Goal: Complete application form: Fill out and submit a form for a specific purpose

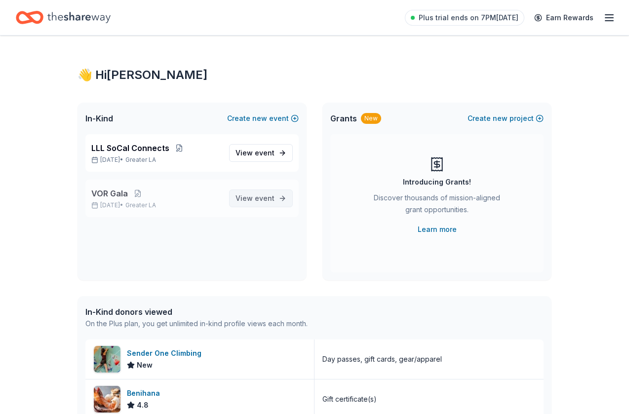
click at [250, 199] on span "View event" at bounding box center [254, 198] width 39 height 12
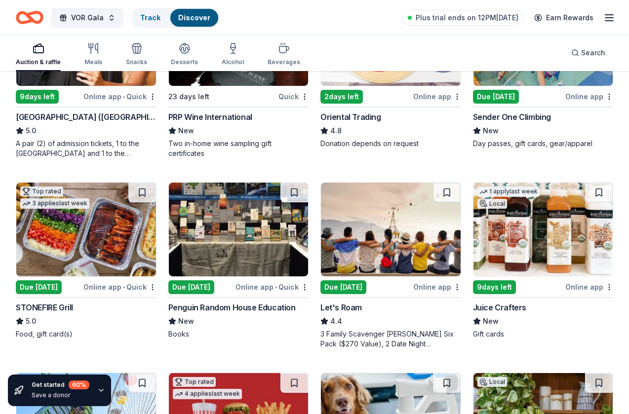
scroll to position [191, 0]
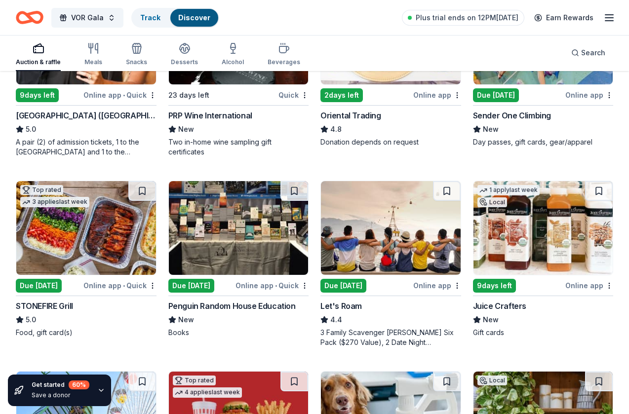
click at [44, 286] on div "Due [DATE]" at bounding box center [39, 286] width 46 height 14
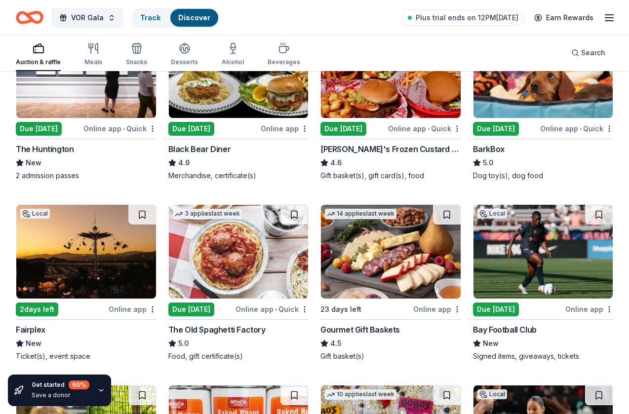
scroll to position [721, 0]
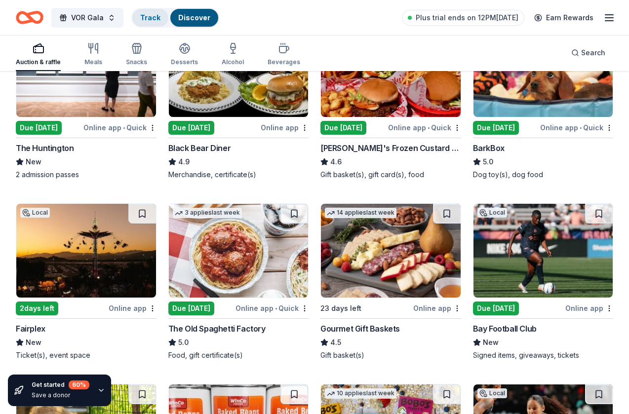
click at [135, 19] on div "Track" at bounding box center [150, 18] width 36 height 18
click at [153, 18] on link "Track" at bounding box center [150, 17] width 20 height 8
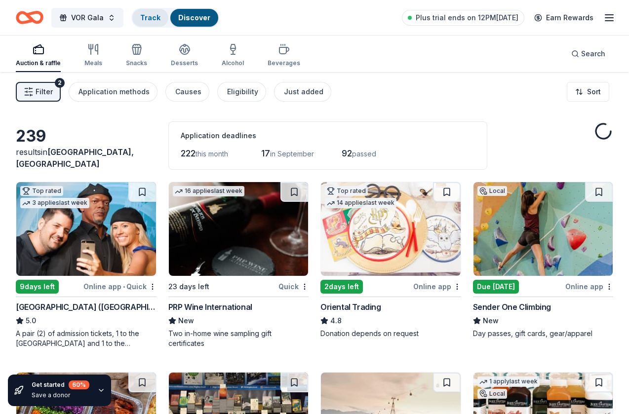
click at [156, 10] on div "Track" at bounding box center [150, 18] width 36 height 18
click at [151, 15] on link "Track" at bounding box center [150, 17] width 20 height 8
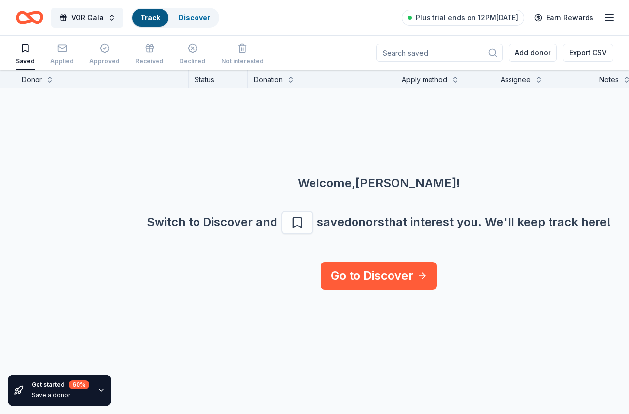
click at [148, 18] on link "Track" at bounding box center [150, 17] width 20 height 8
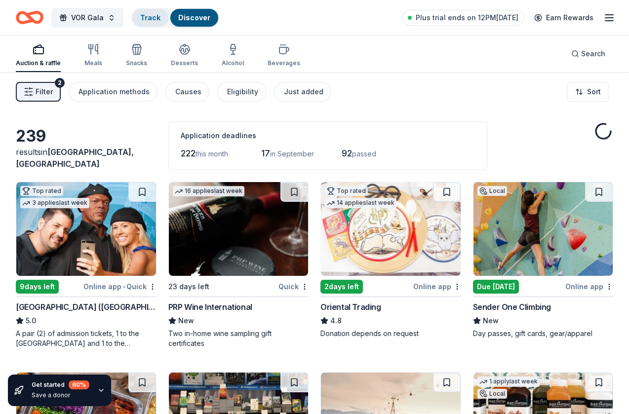
click at [150, 18] on link "Track" at bounding box center [150, 17] width 20 height 8
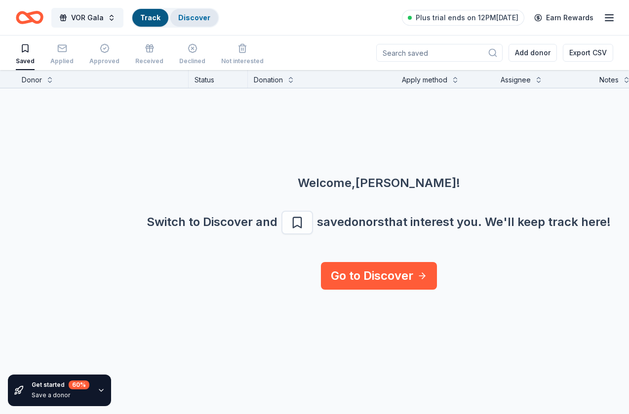
click at [190, 19] on link "Discover" at bounding box center [194, 17] width 32 height 8
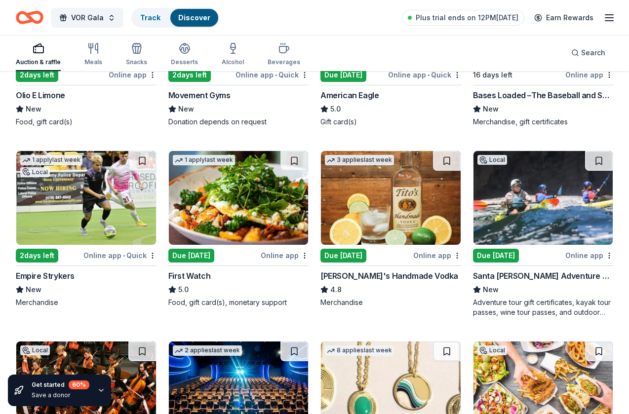
scroll to position [1317, 0]
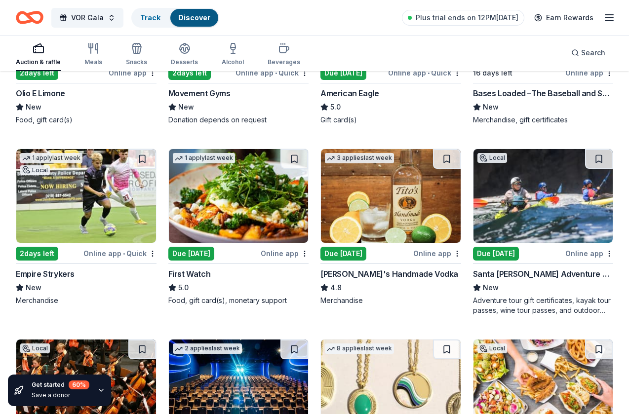
click at [190, 257] on div "Due [DATE]" at bounding box center [191, 254] width 46 height 14
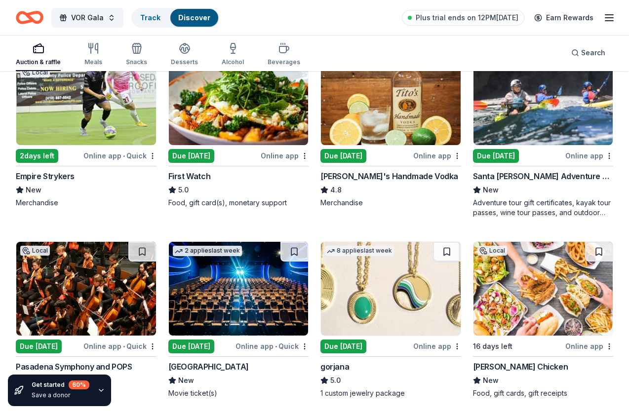
scroll to position [1418, 0]
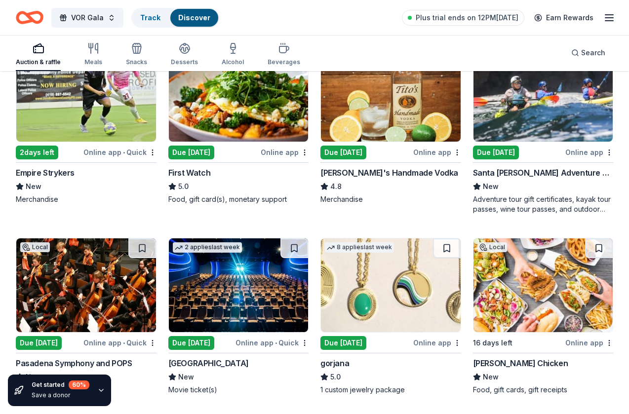
click at [495, 154] on div "Due [DATE]" at bounding box center [496, 153] width 46 height 14
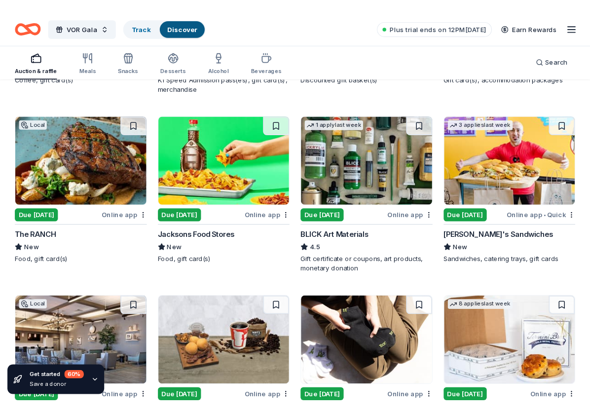
scroll to position [1918, 0]
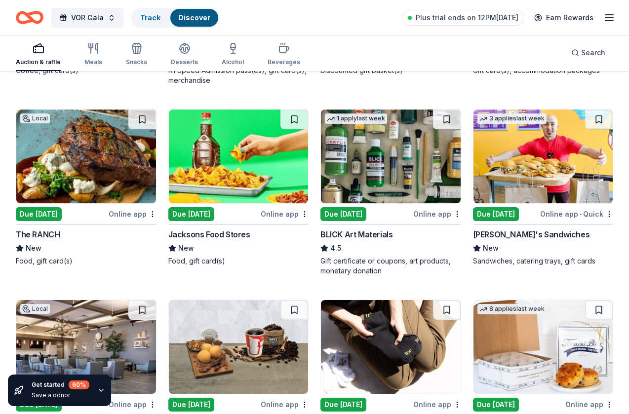
click at [51, 215] on div "Due [DATE]" at bounding box center [39, 214] width 46 height 14
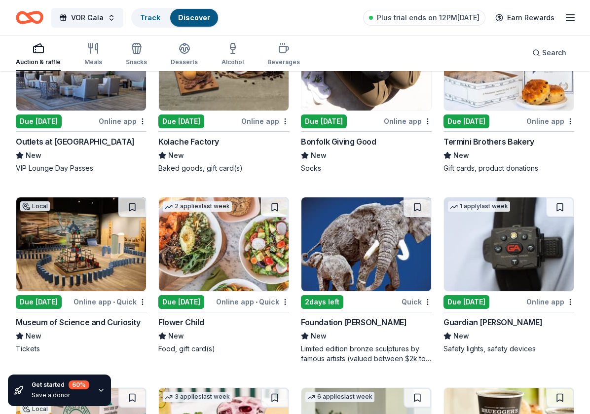
scroll to position [2199, 0]
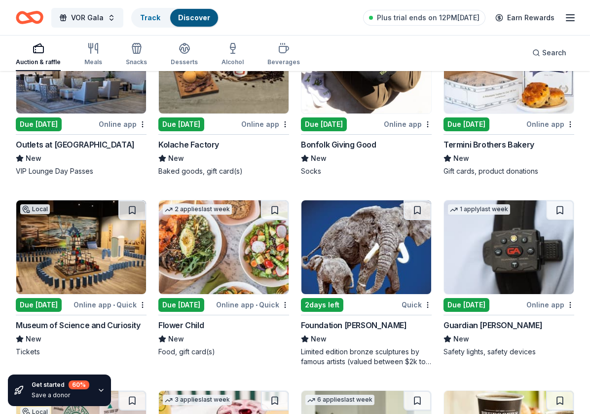
click at [499, 145] on div "Termini Brothers Bakery" at bounding box center [489, 145] width 91 height 12
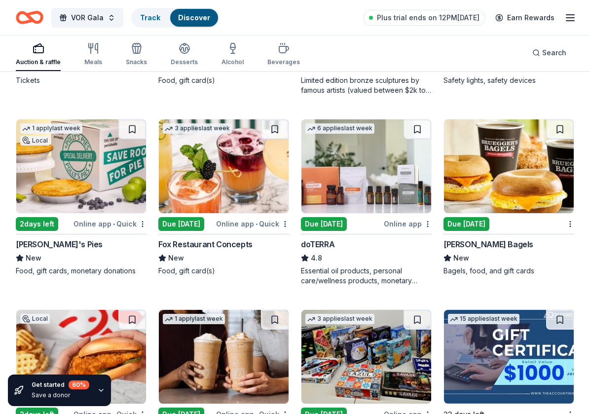
scroll to position [2473, 0]
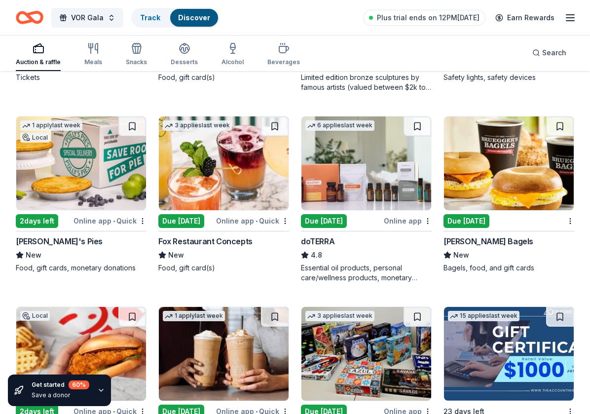
click at [45, 222] on div "2 days left" at bounding box center [37, 221] width 42 height 14
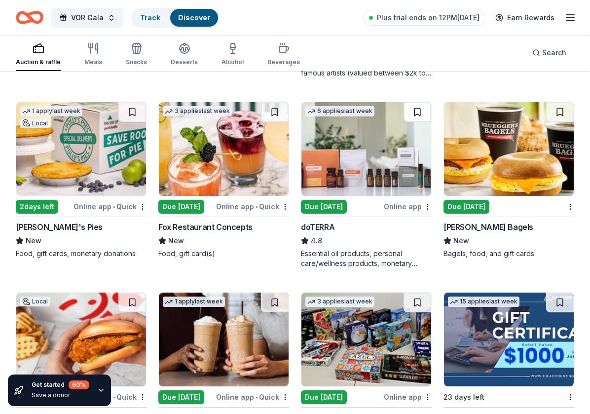
scroll to position [2488, 0]
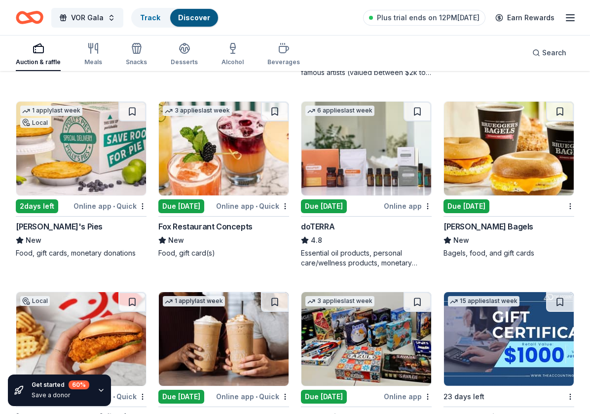
click at [40, 209] on div "2 days left" at bounding box center [37, 206] width 42 height 14
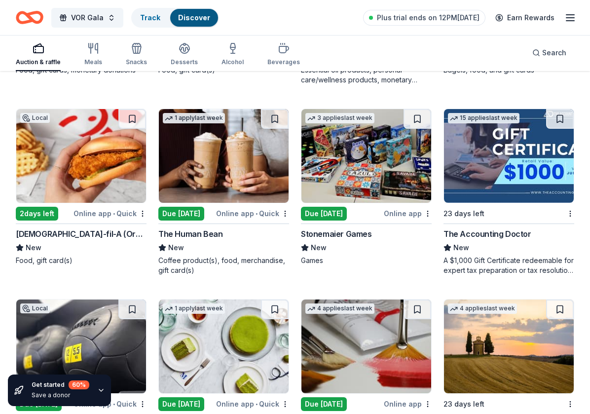
scroll to position [2683, 0]
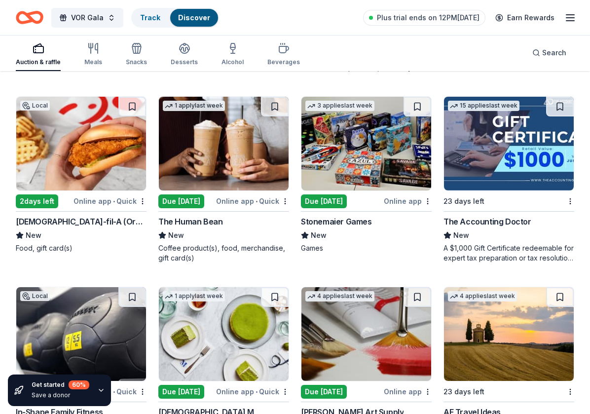
click at [45, 202] on div "2 days left" at bounding box center [37, 201] width 42 height 14
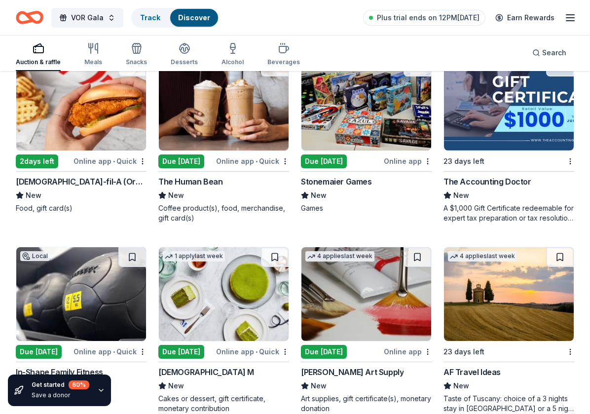
scroll to position [2723, 0]
click at [343, 182] on div "Stonemaier Games" at bounding box center [336, 182] width 71 height 12
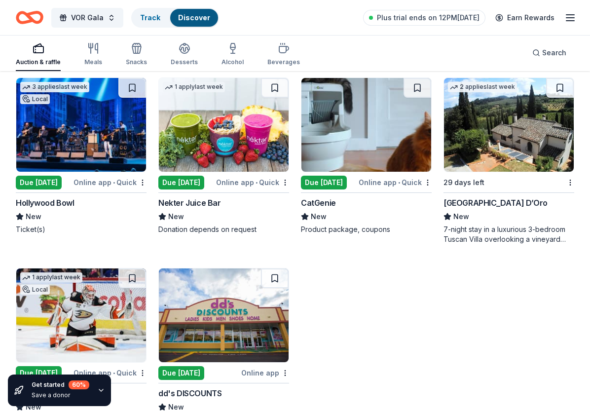
scroll to position [3086, 0]
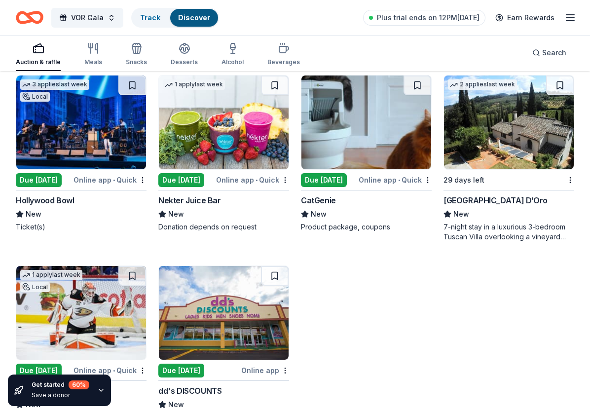
click at [456, 202] on div "Villa Sogni D’Oro" at bounding box center [496, 200] width 104 height 12
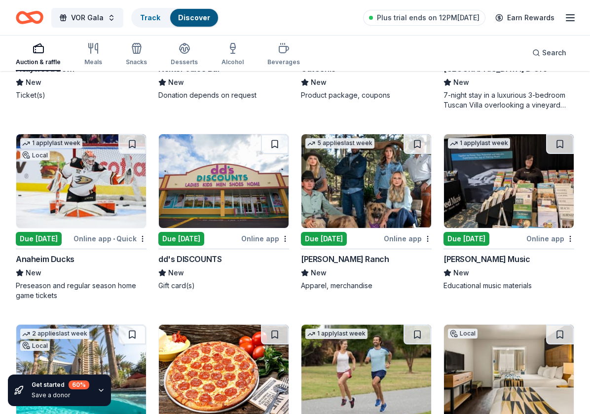
scroll to position [3223, 0]
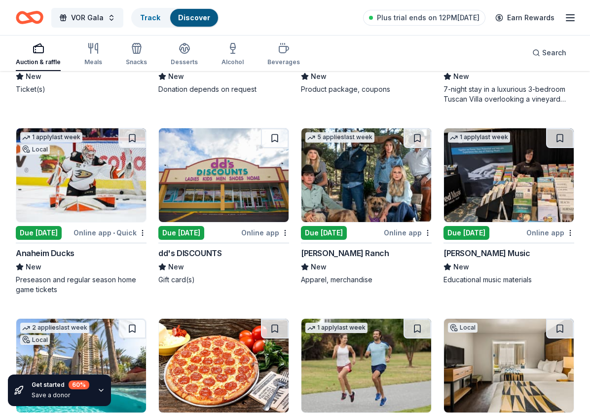
click at [41, 231] on div "Due [DATE]" at bounding box center [39, 233] width 46 height 14
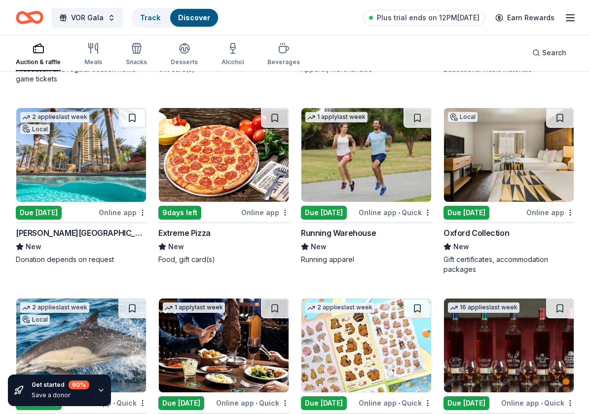
scroll to position [3435, 0]
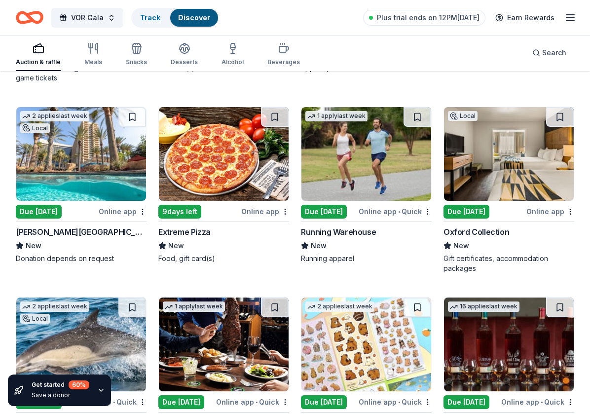
click at [62, 230] on div "Harrah's Resort" at bounding box center [81, 232] width 131 height 12
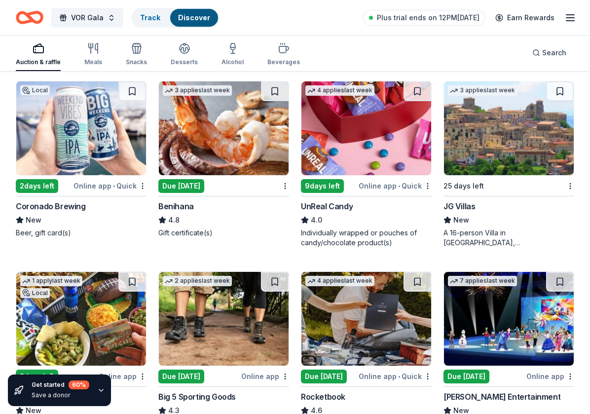
scroll to position [3851, 0]
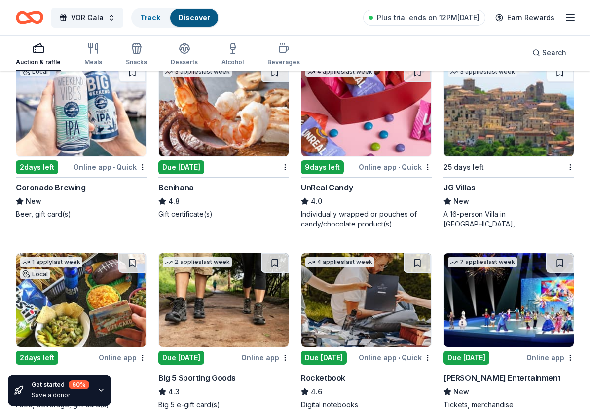
click at [456, 219] on div "A 16-person Villa in Altomonte, Calabria, Italy for 7days/6nights (Retail value…" at bounding box center [509, 219] width 131 height 20
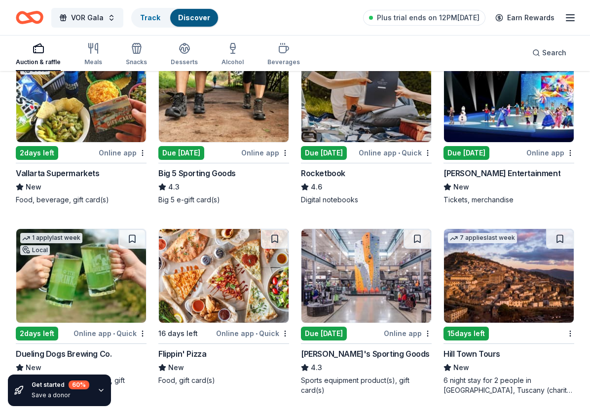
scroll to position [4058, 0]
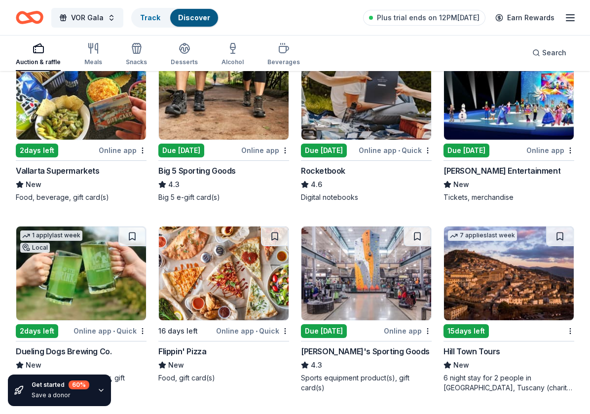
click at [182, 144] on div "Due [DATE]" at bounding box center [181, 151] width 46 height 14
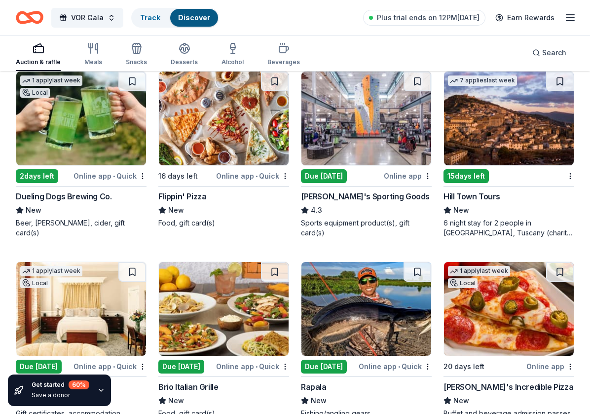
scroll to position [4218, 0]
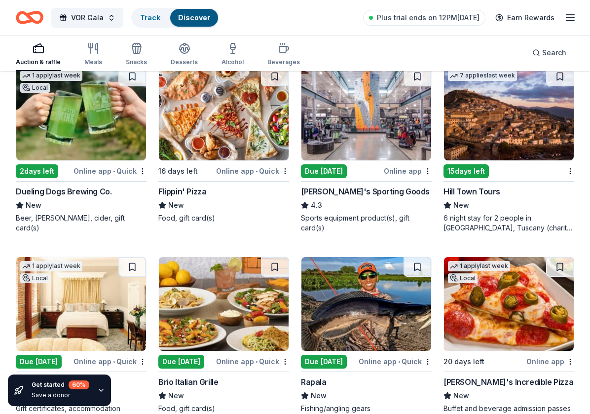
click at [357, 196] on div "[PERSON_NAME]'s Sporting Goods" at bounding box center [365, 192] width 129 height 12
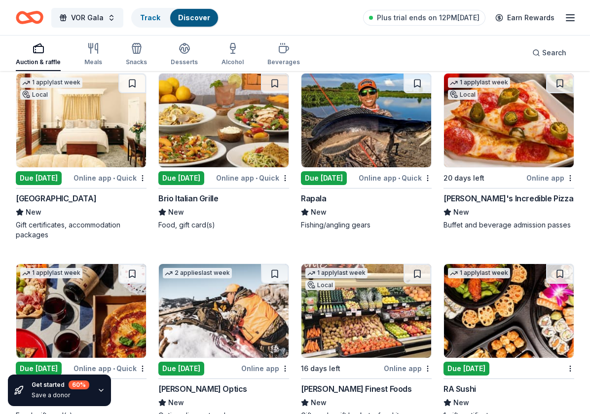
scroll to position [4404, 0]
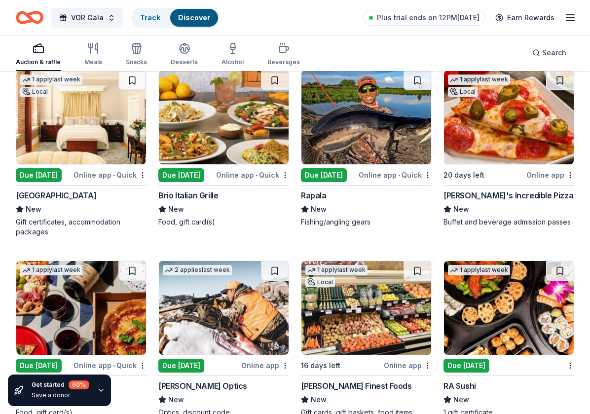
click at [48, 176] on div "Due [DATE]" at bounding box center [39, 175] width 46 height 14
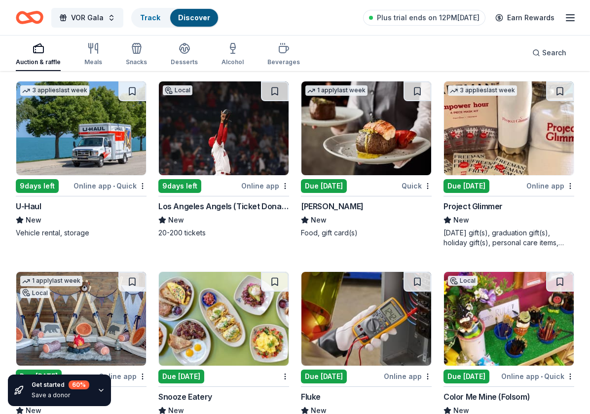
scroll to position [4778, 0]
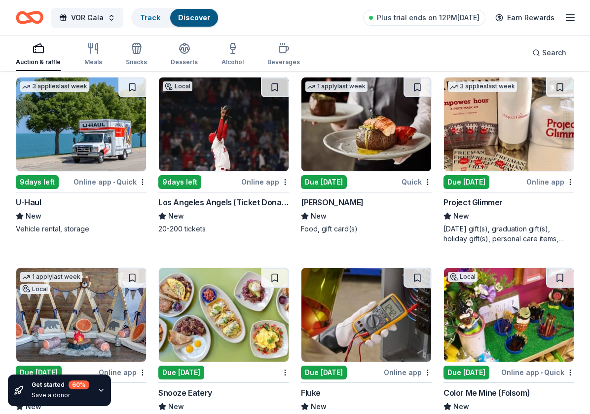
click at [315, 201] on div "Fleming's" at bounding box center [332, 202] width 63 height 12
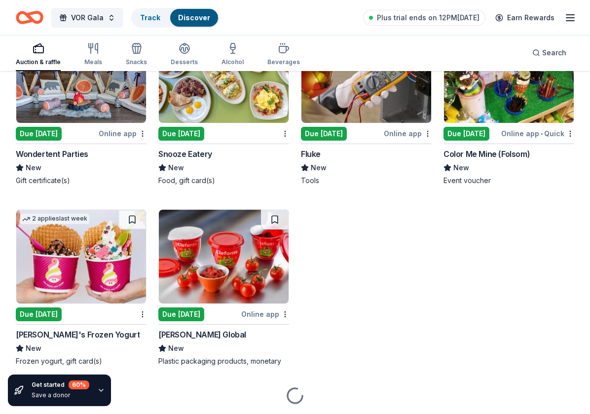
scroll to position [5020, 0]
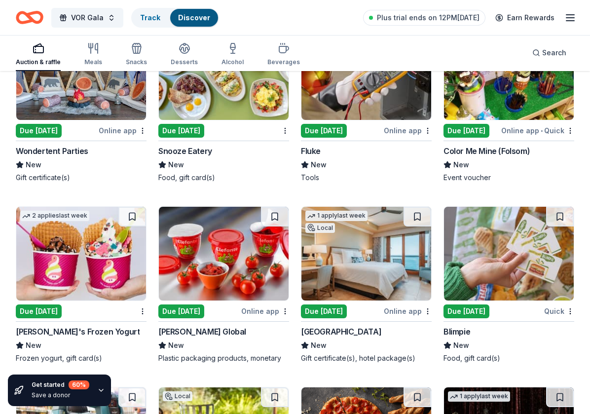
click at [366, 334] on div "Dolphin Bay Resort & Spa" at bounding box center [341, 332] width 80 height 12
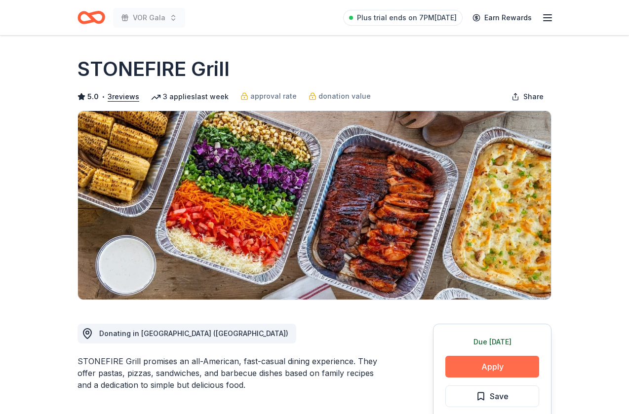
click at [484, 370] on button "Apply" at bounding box center [492, 367] width 94 height 22
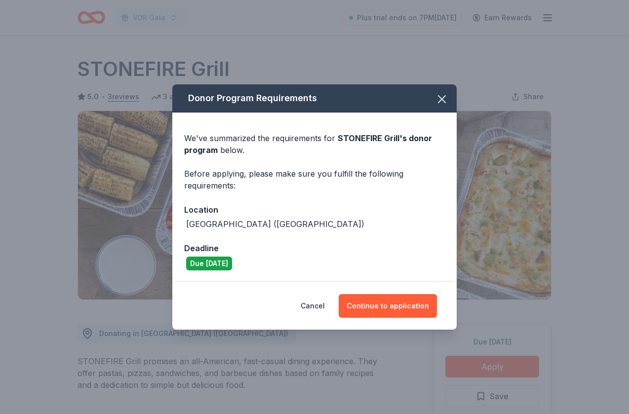
click at [200, 262] on div "Due [DATE]" at bounding box center [209, 264] width 46 height 14
click at [378, 312] on button "Continue to application" at bounding box center [388, 306] width 98 height 24
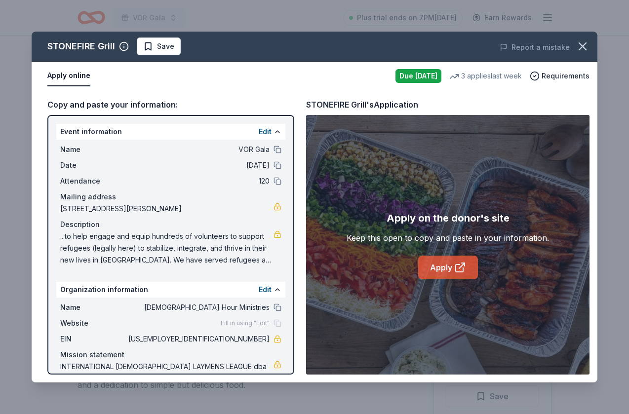
click at [444, 268] on link "Apply" at bounding box center [448, 268] width 60 height 24
click at [585, 45] on icon "button" at bounding box center [582, 46] width 14 height 14
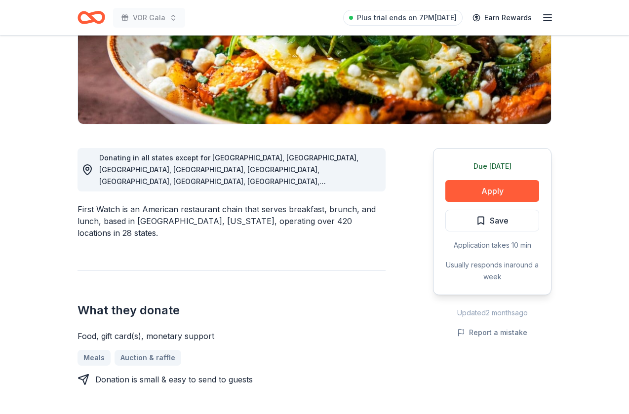
scroll to position [177, 0]
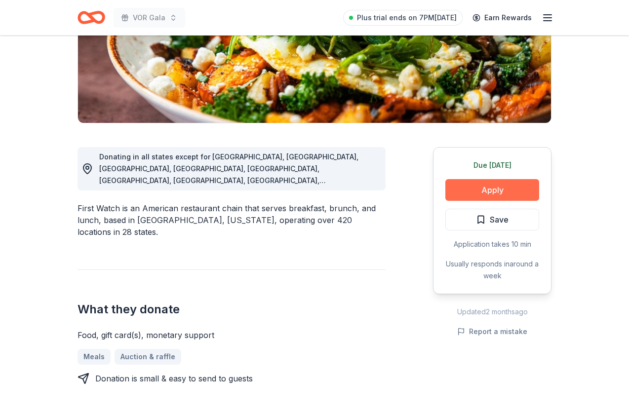
click at [478, 193] on button "Apply" at bounding box center [492, 190] width 94 height 22
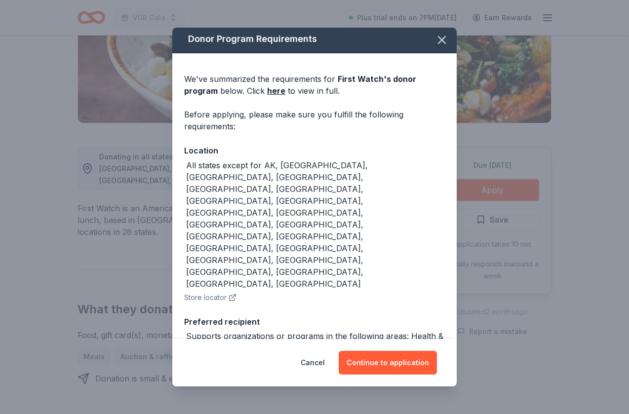
scroll to position [1, 0]
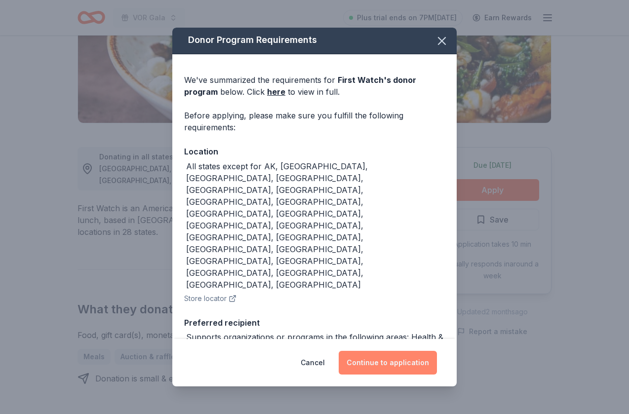
click at [379, 363] on button "Continue to application" at bounding box center [388, 363] width 98 height 24
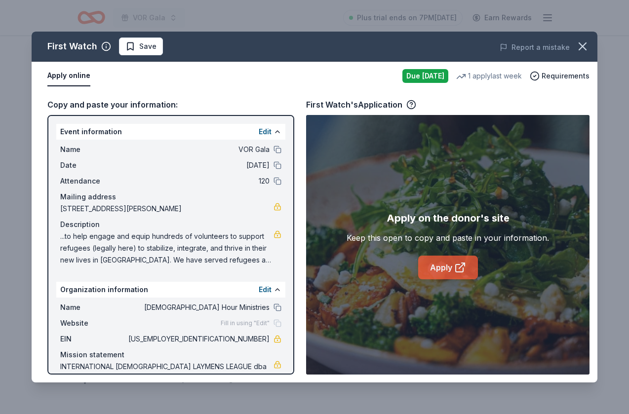
click at [434, 269] on link "Apply" at bounding box center [448, 268] width 60 height 24
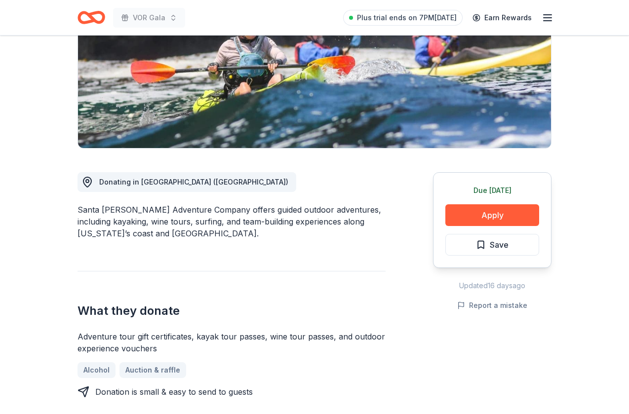
scroll to position [154, 0]
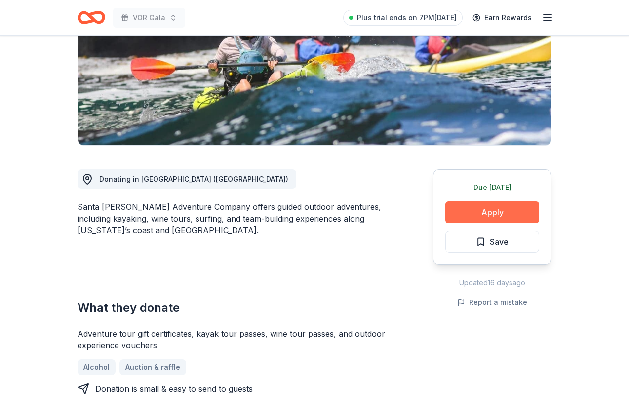
click at [499, 219] on button "Apply" at bounding box center [492, 212] width 94 height 22
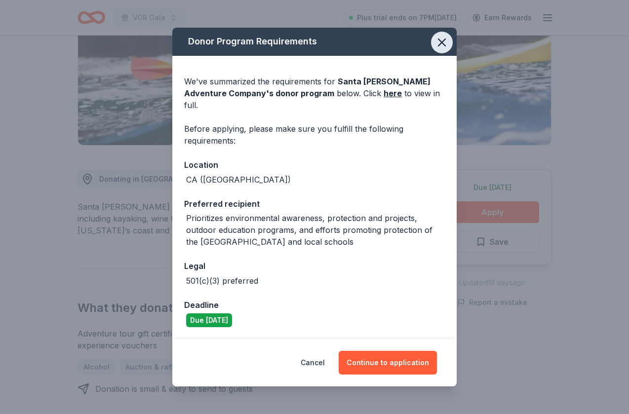
click at [444, 46] on icon "button" at bounding box center [441, 42] width 7 height 7
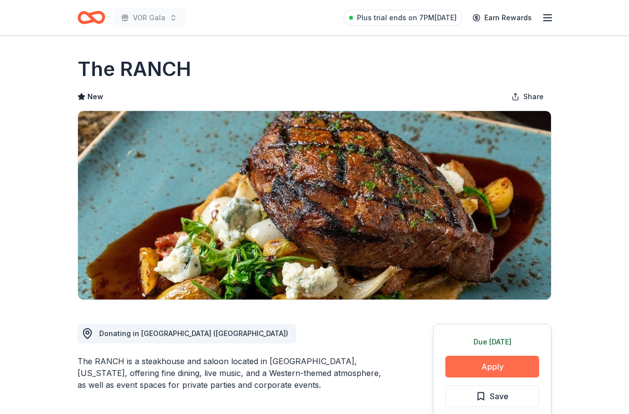
click at [481, 362] on button "Apply" at bounding box center [492, 367] width 94 height 22
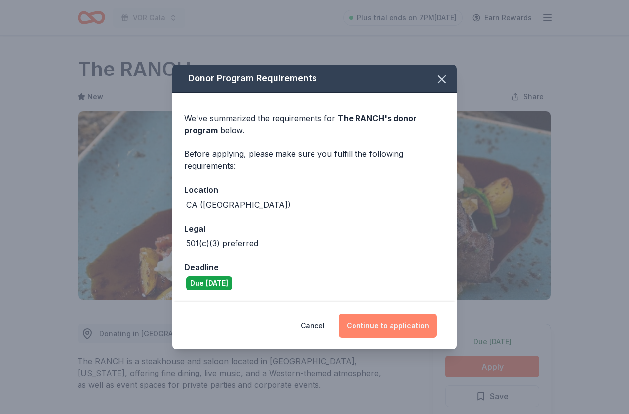
click at [397, 333] on button "Continue to application" at bounding box center [388, 326] width 98 height 24
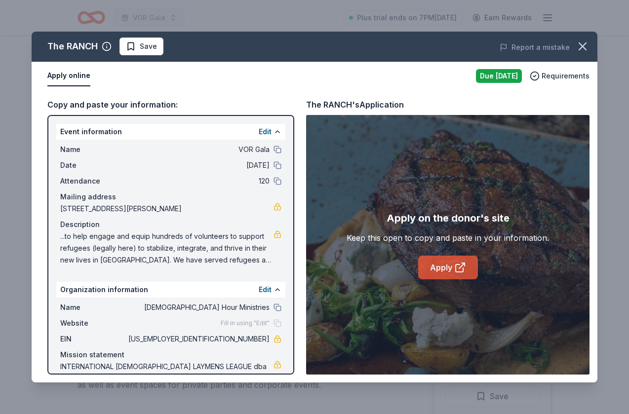
click at [448, 261] on link "Apply" at bounding box center [448, 268] width 60 height 24
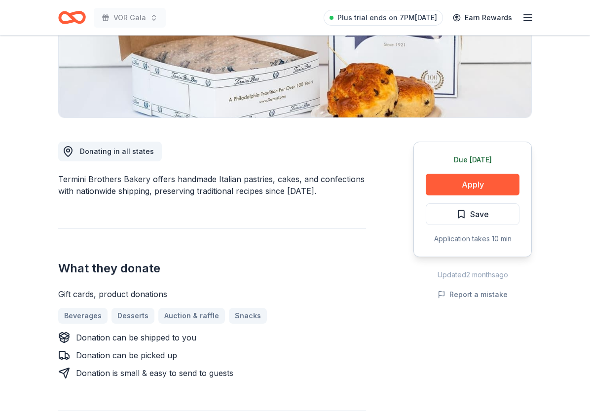
scroll to position [180, 0]
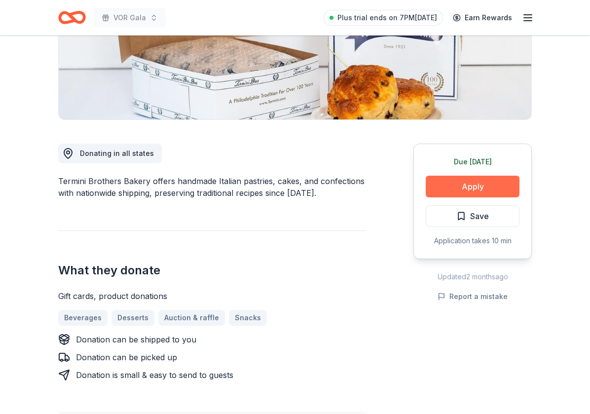
click at [463, 190] on button "Apply" at bounding box center [473, 187] width 94 height 22
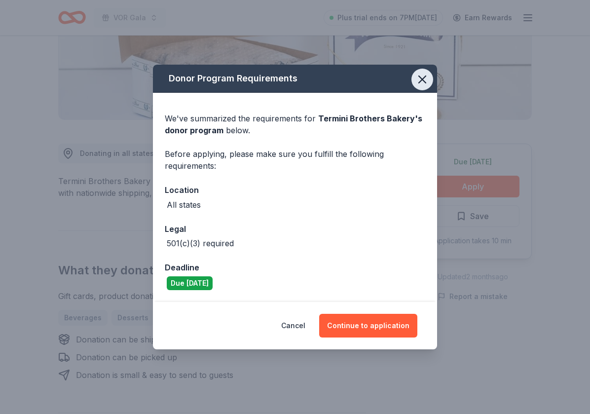
click at [425, 79] on icon "button" at bounding box center [423, 80] width 14 height 14
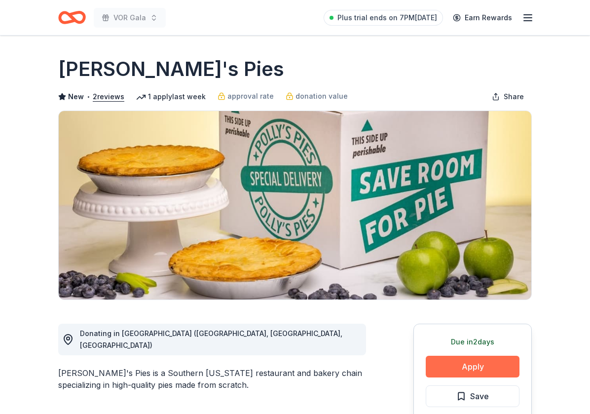
click at [461, 364] on button "Apply" at bounding box center [473, 367] width 94 height 22
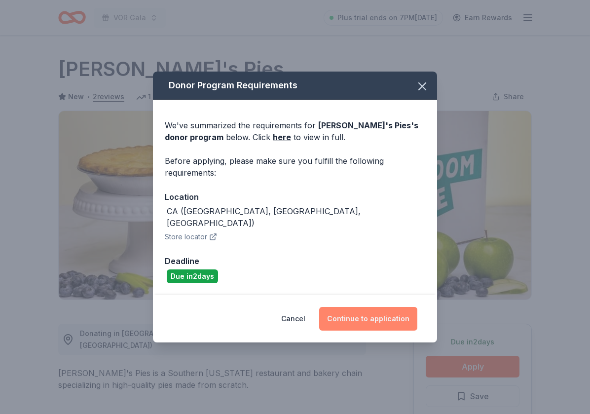
click at [350, 308] on button "Continue to application" at bounding box center [368, 319] width 98 height 24
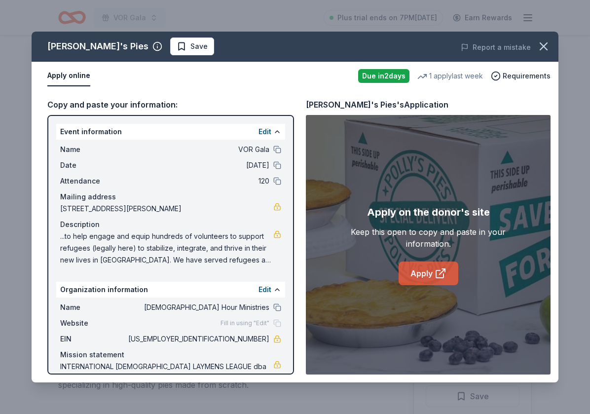
click at [414, 269] on link "Apply" at bounding box center [429, 274] width 60 height 24
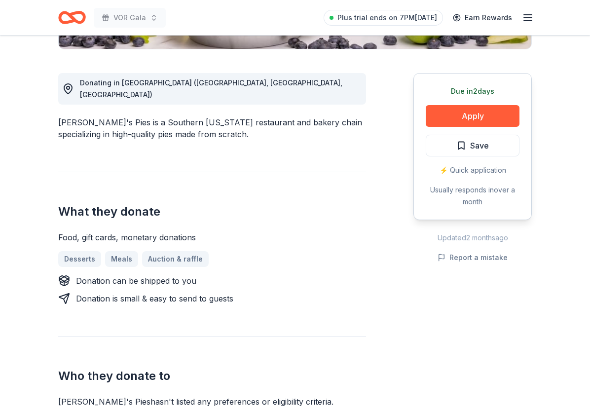
scroll to position [267, 0]
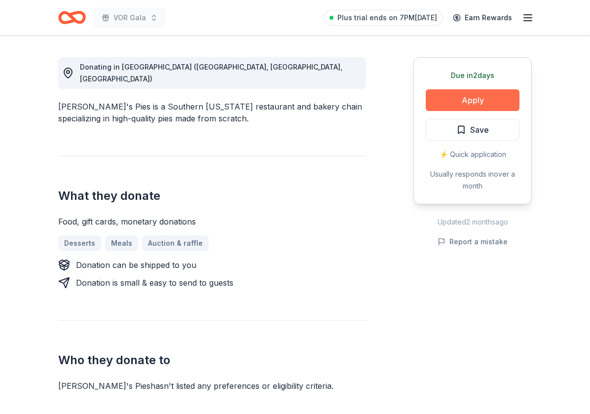
click at [492, 104] on button "Apply" at bounding box center [473, 100] width 94 height 22
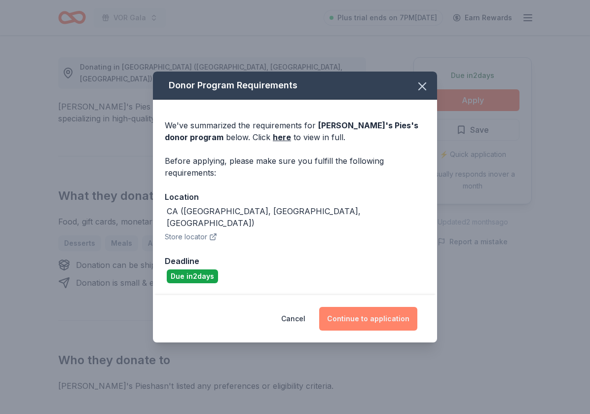
click at [356, 311] on button "Continue to application" at bounding box center [368, 319] width 98 height 24
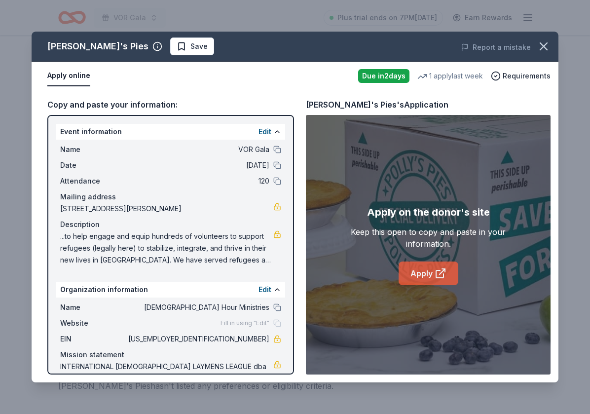
click at [427, 274] on link "Apply" at bounding box center [429, 274] width 60 height 24
click at [552, 53] on button "button" at bounding box center [544, 47] width 22 height 22
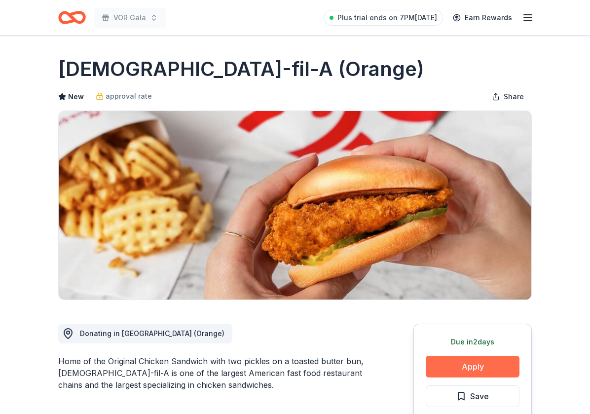
click at [447, 370] on button "Apply" at bounding box center [473, 367] width 94 height 22
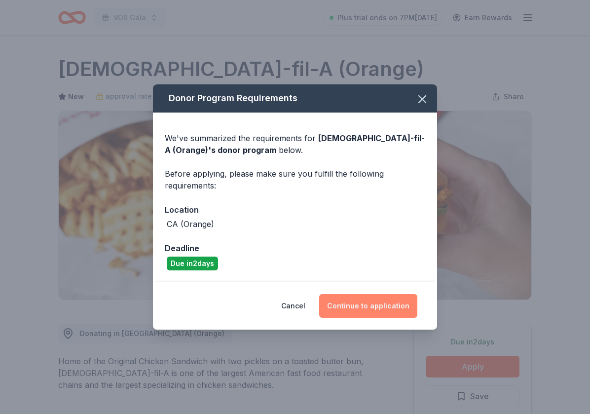
click at [376, 308] on button "Continue to application" at bounding box center [368, 306] width 98 height 24
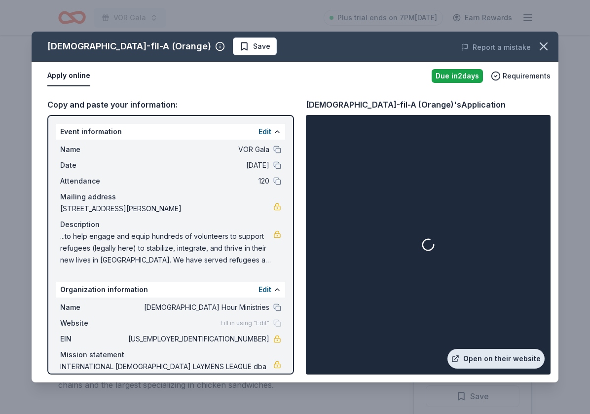
click at [495, 363] on link "Open on their website" at bounding box center [496, 359] width 97 height 20
click at [545, 51] on icon "button" at bounding box center [544, 46] width 14 height 14
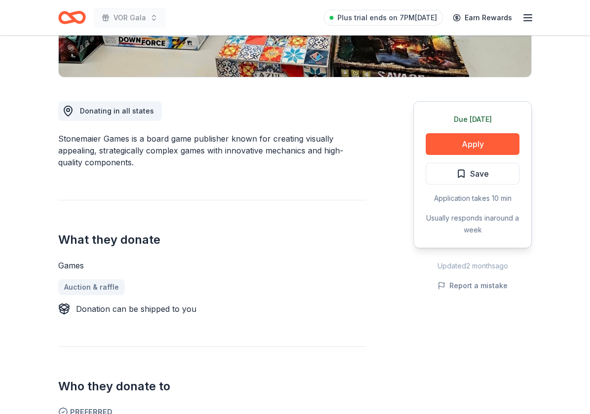
scroll to position [225, 0]
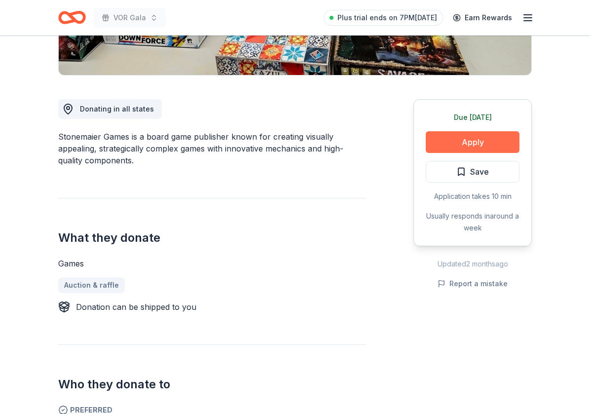
click at [474, 144] on button "Apply" at bounding box center [473, 142] width 94 height 22
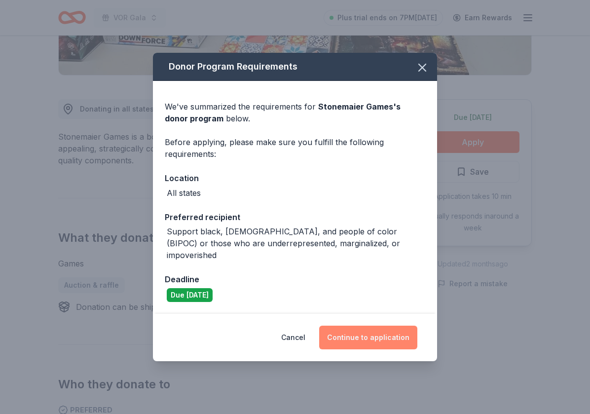
click at [376, 331] on button "Continue to application" at bounding box center [368, 338] width 98 height 24
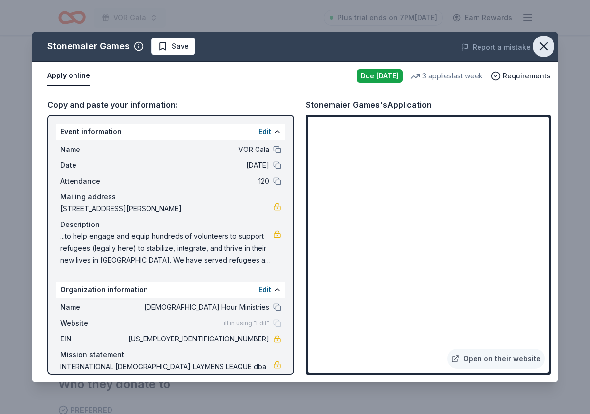
click at [545, 48] on icon "button" at bounding box center [543, 46] width 7 height 7
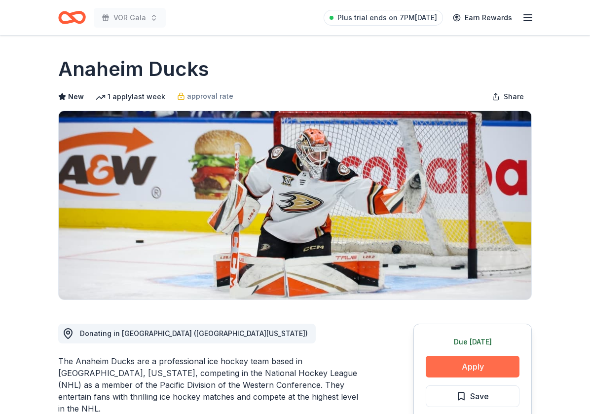
click at [460, 371] on button "Apply" at bounding box center [473, 367] width 94 height 22
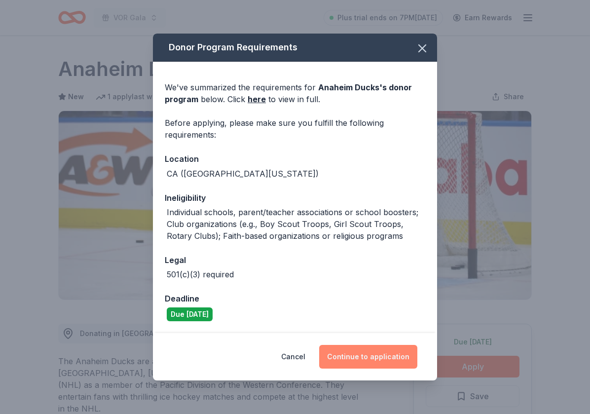
click at [377, 360] on button "Continue to application" at bounding box center [368, 357] width 98 height 24
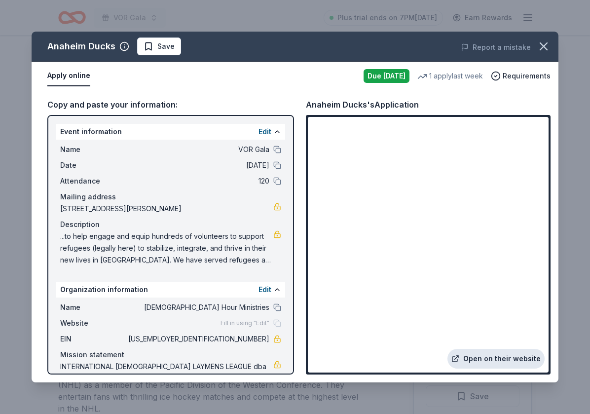
click at [509, 357] on link "Open on their website" at bounding box center [496, 359] width 97 height 20
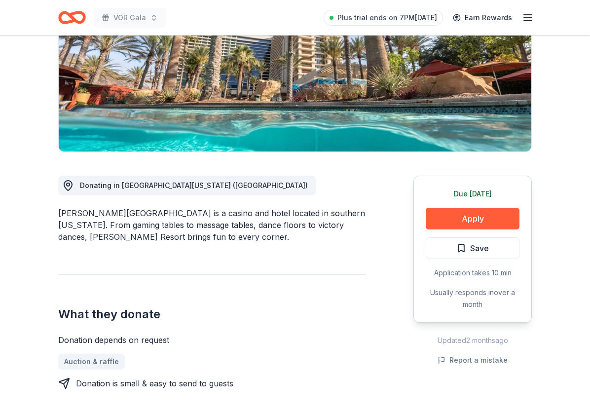
scroll to position [153, 0]
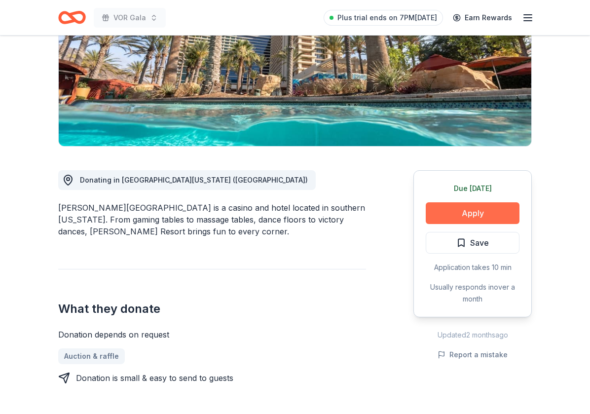
click at [485, 215] on button "Apply" at bounding box center [473, 213] width 94 height 22
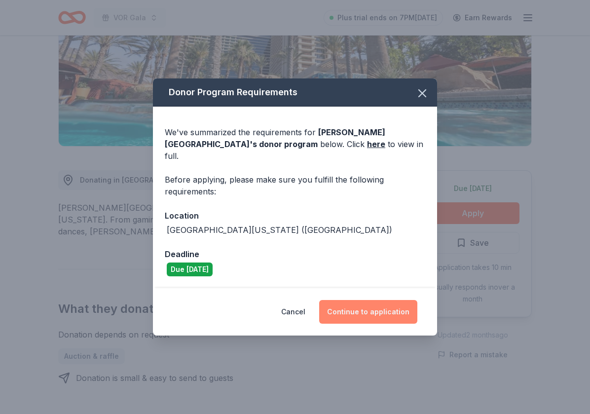
click at [351, 309] on button "Continue to application" at bounding box center [368, 312] width 98 height 24
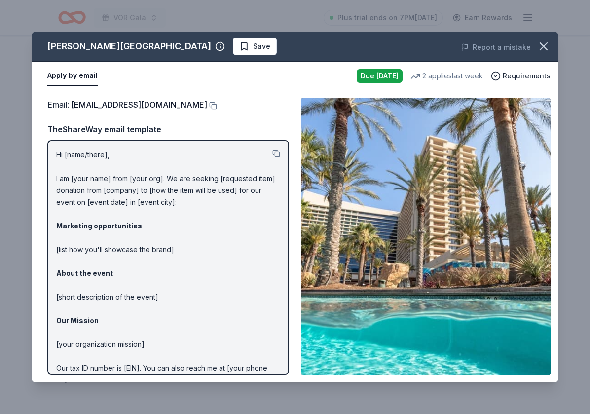
scroll to position [1, 0]
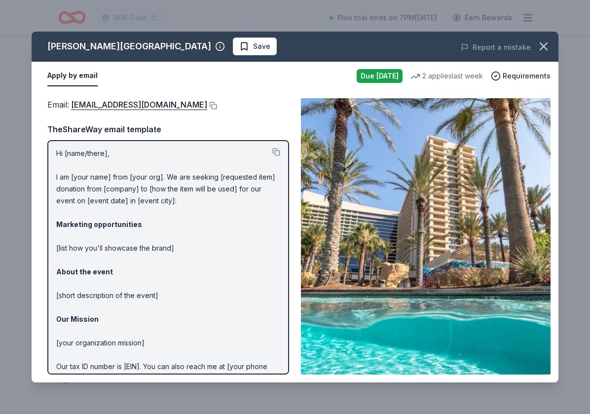
click at [249, 269] on p "Hi [name/there], I am [your name] from [your org]. We are seeking [requested it…" at bounding box center [168, 284] width 224 height 272
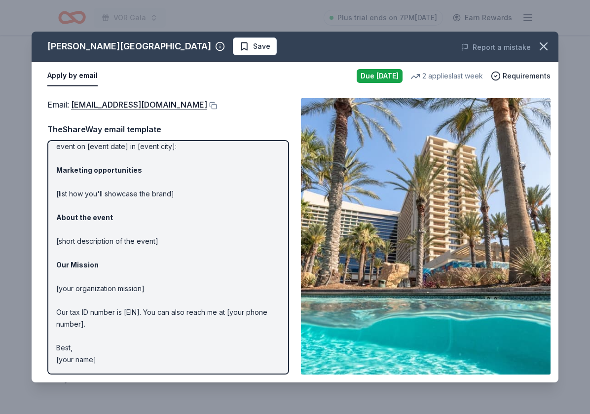
scroll to position [55, 0]
drag, startPoint x: 97, startPoint y: 361, endPoint x: 56, endPoint y: 191, distance: 174.6
click at [56, 191] on p "Hi [name/there], I am [your name] from [your org]. We are seeking [requested it…" at bounding box center [168, 230] width 224 height 272
click at [538, 53] on button "button" at bounding box center [544, 47] width 22 height 22
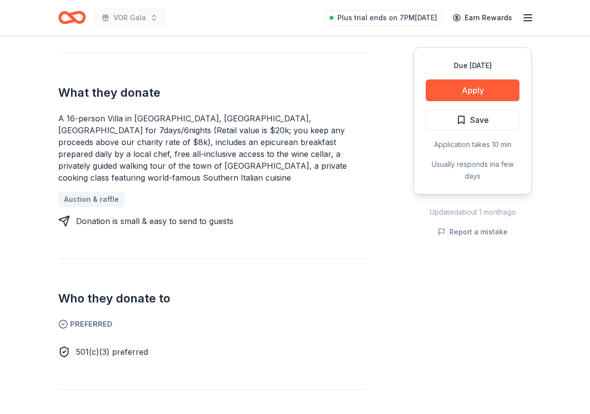
scroll to position [382, 0]
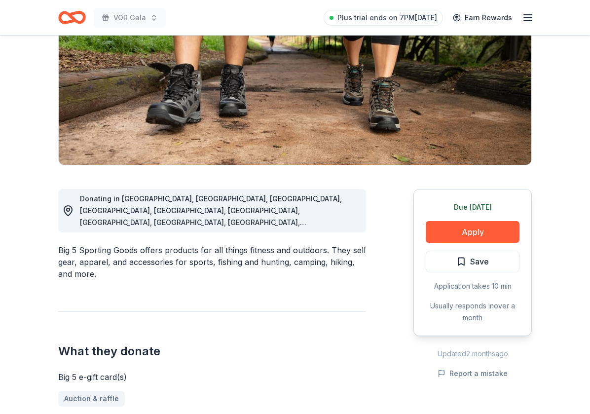
scroll to position [153, 0]
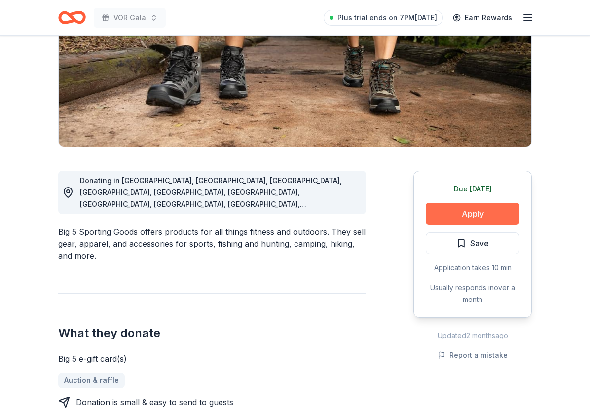
click at [458, 224] on button "Apply" at bounding box center [473, 214] width 94 height 22
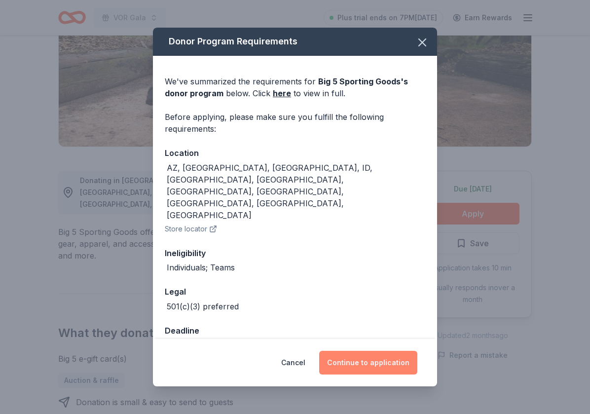
click at [375, 355] on button "Continue to application" at bounding box center [368, 363] width 98 height 24
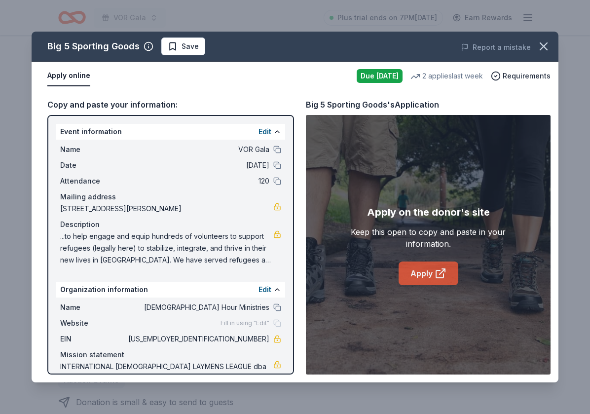
click at [426, 276] on link "Apply" at bounding box center [429, 274] width 60 height 24
click at [543, 41] on icon "button" at bounding box center [544, 46] width 14 height 14
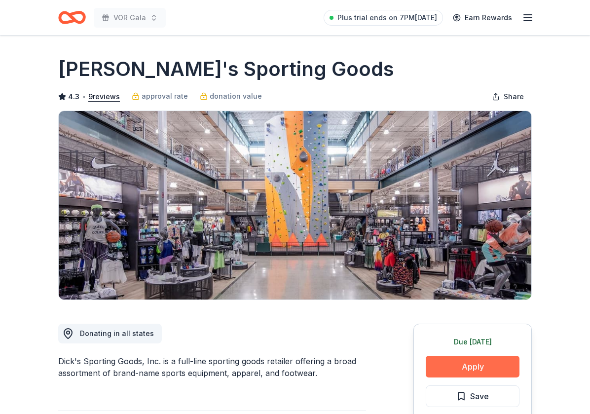
click at [455, 369] on button "Apply" at bounding box center [473, 367] width 94 height 22
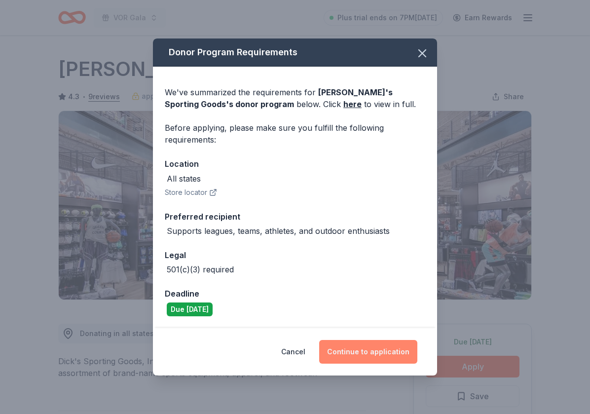
click at [379, 354] on button "Continue to application" at bounding box center [368, 352] width 98 height 24
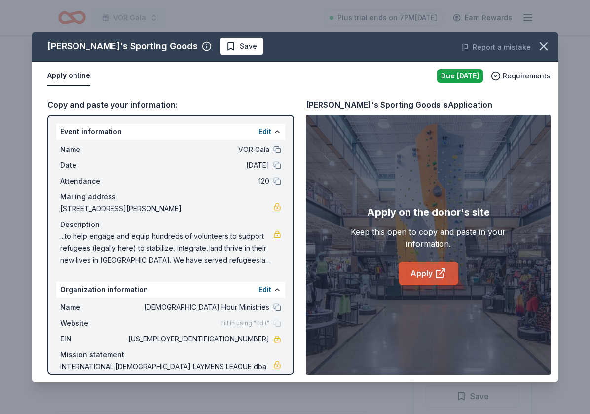
click at [424, 277] on link "Apply" at bounding box center [429, 274] width 60 height 24
click at [545, 50] on icon "button" at bounding box center [544, 46] width 14 height 14
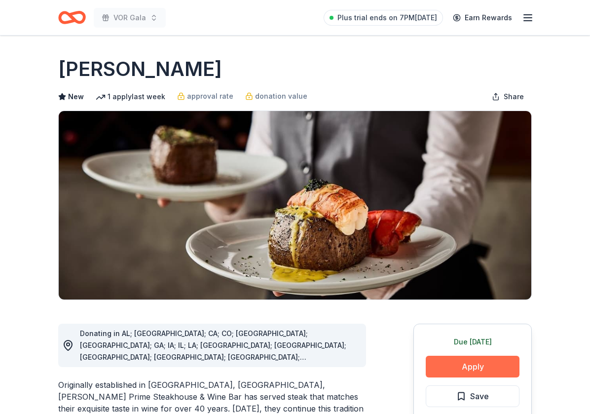
click at [469, 367] on button "Apply" at bounding box center [473, 367] width 94 height 22
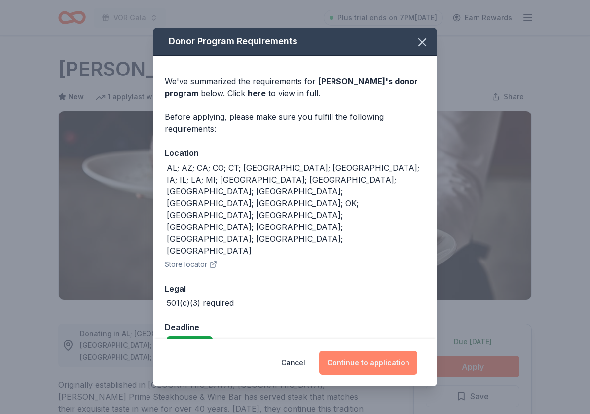
click at [367, 351] on button "Continue to application" at bounding box center [368, 363] width 98 height 24
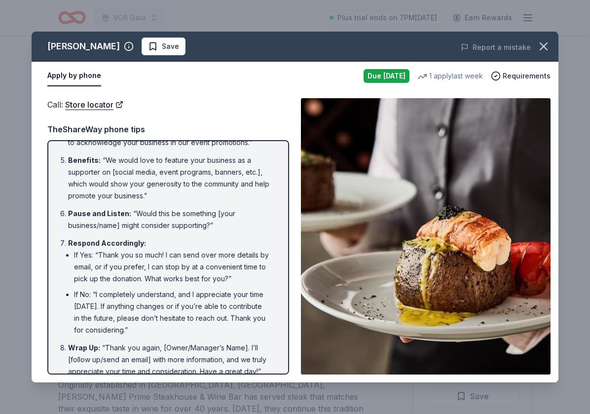
scroll to position [207, 0]
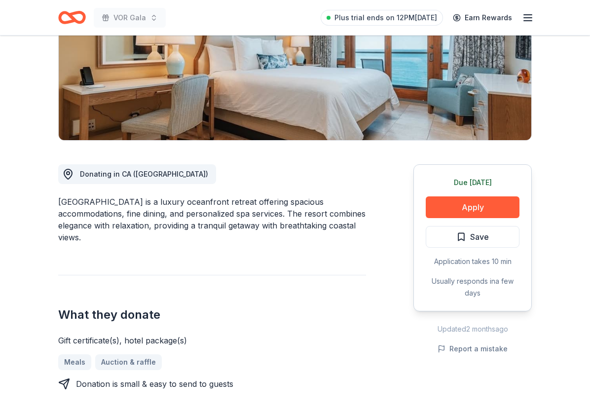
scroll to position [145, 0]
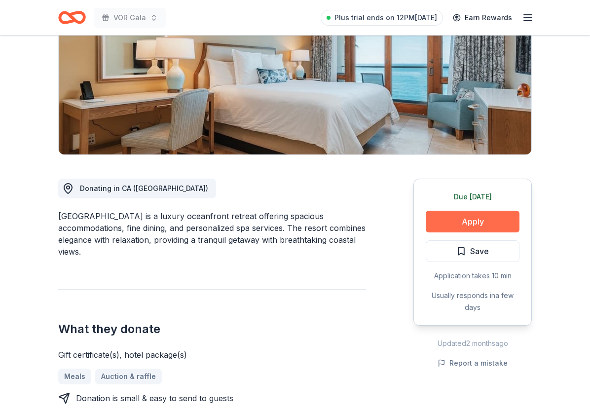
click at [486, 223] on button "Apply" at bounding box center [473, 222] width 94 height 22
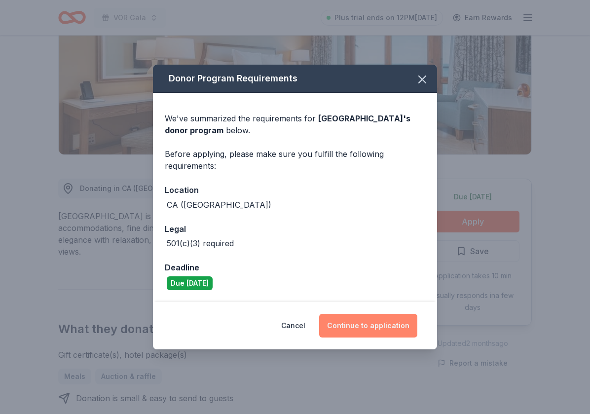
click at [354, 332] on button "Continue to application" at bounding box center [368, 326] width 98 height 24
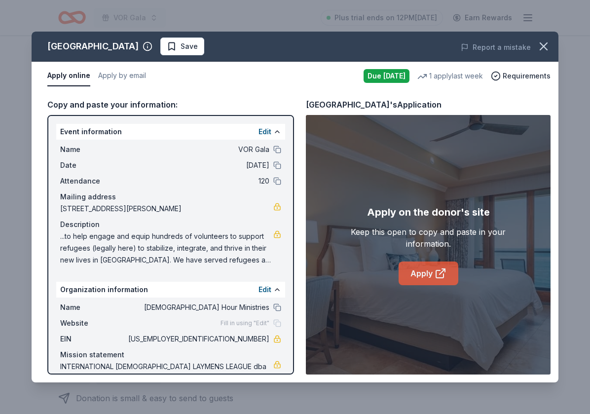
click at [419, 273] on link "Apply" at bounding box center [429, 274] width 60 height 24
